Goal: Transaction & Acquisition: Purchase product/service

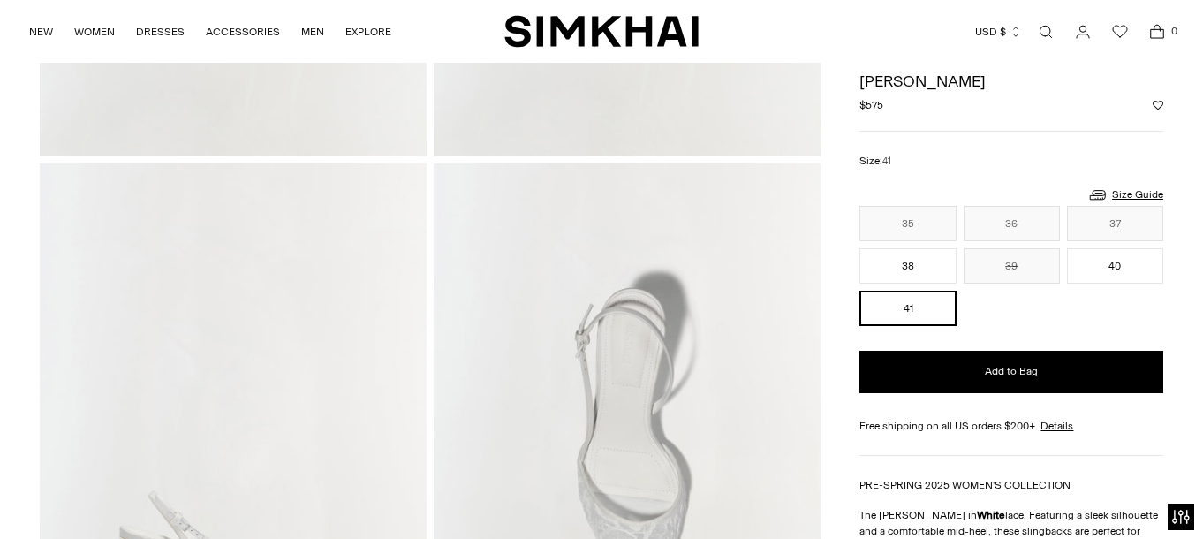
scroll to position [162, 0]
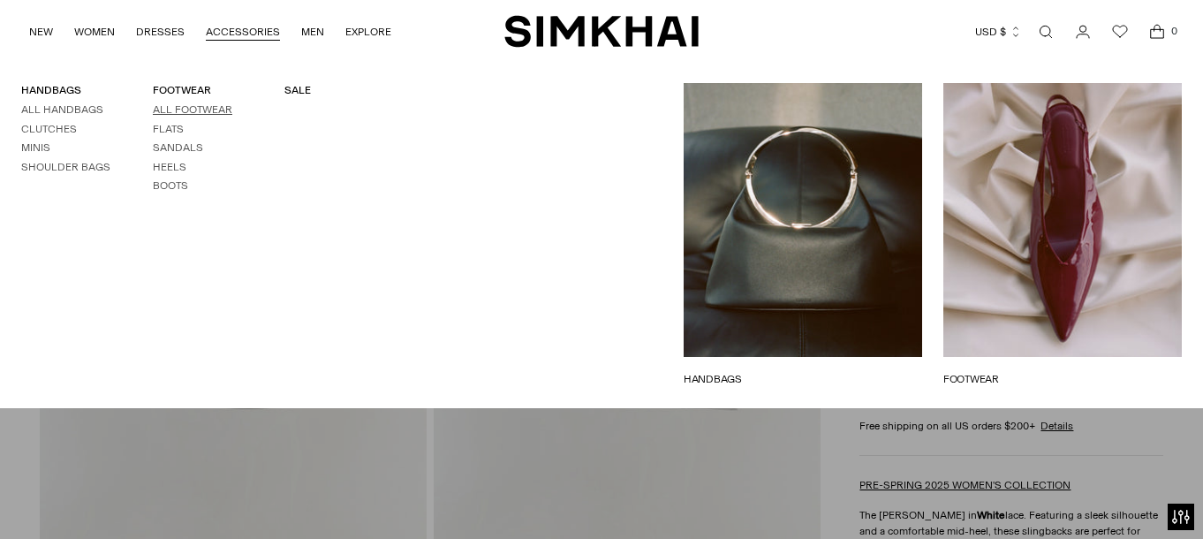
click at [200, 114] on link "All Footwear" at bounding box center [192, 109] width 79 height 12
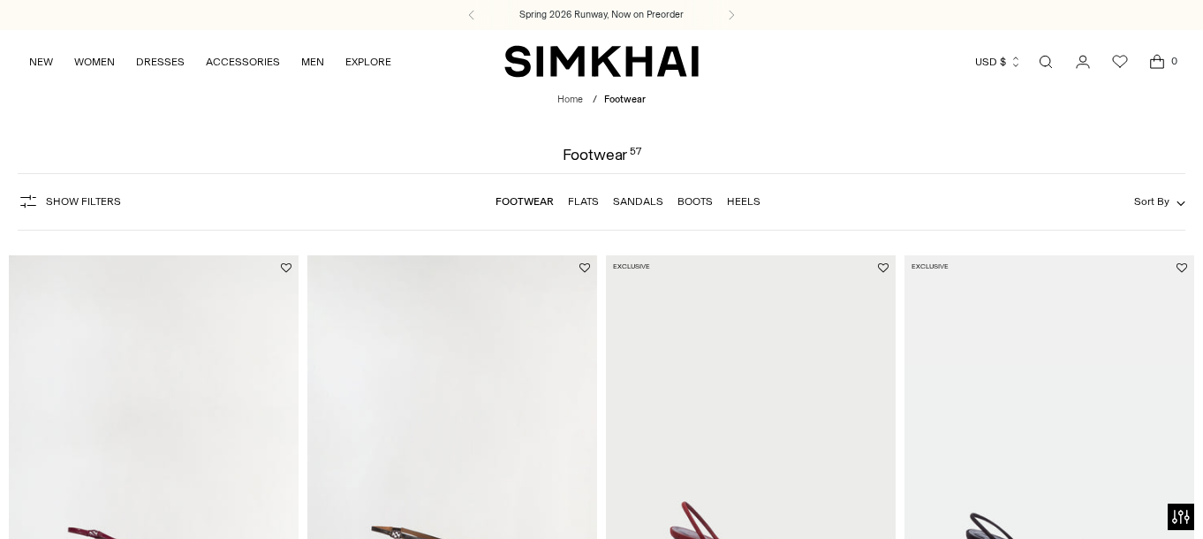
click at [67, 200] on span "Show Filters" at bounding box center [83, 201] width 75 height 12
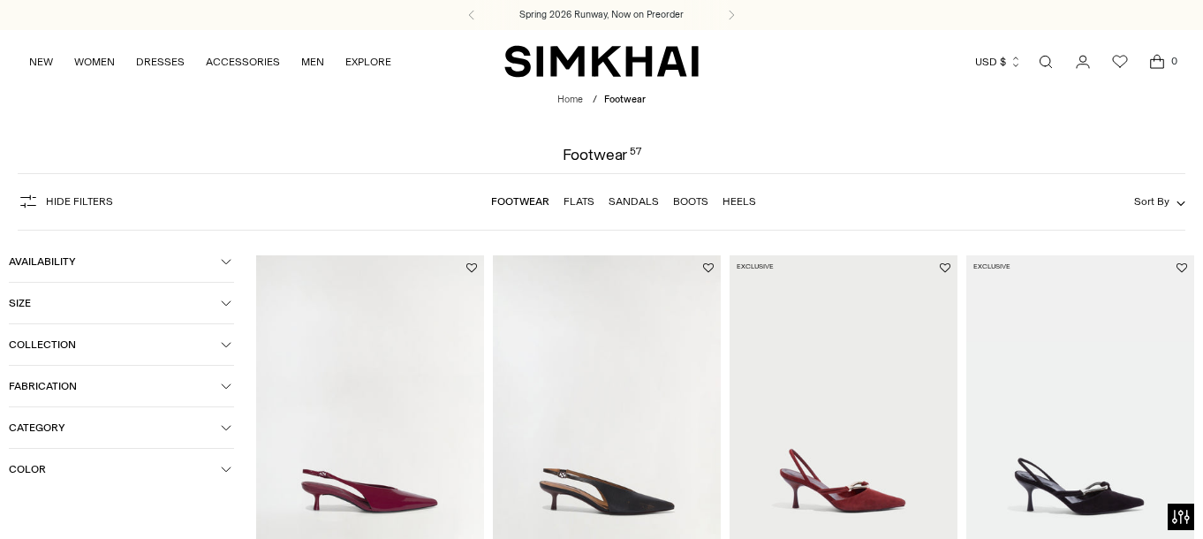
click at [69, 463] on span "Color" at bounding box center [115, 469] width 212 height 12
